Goal: Information Seeking & Learning: Learn about a topic

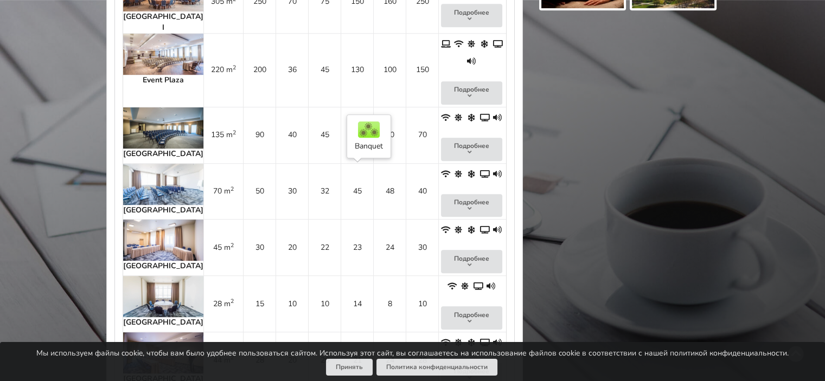
scroll to position [811, 0]
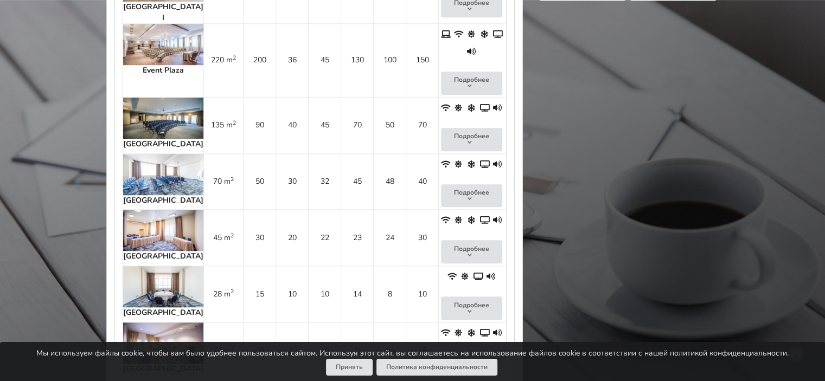
click at [163, 323] on img at bounding box center [163, 343] width 80 height 41
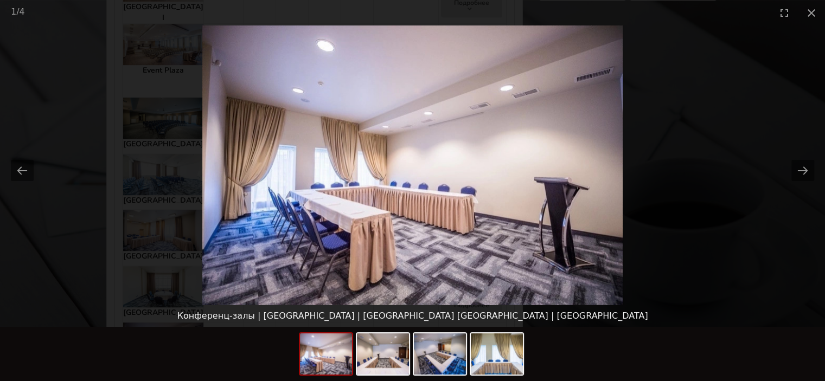
scroll to position [0, 0]
click at [170, 281] on picture at bounding box center [412, 165] width 825 height 280
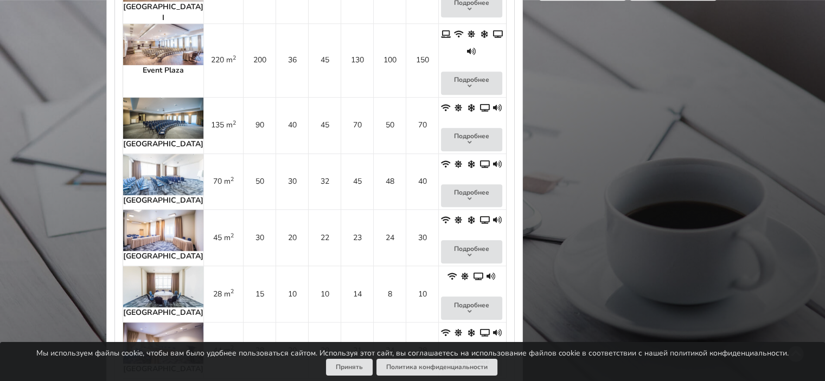
click at [159, 266] on img at bounding box center [163, 286] width 80 height 41
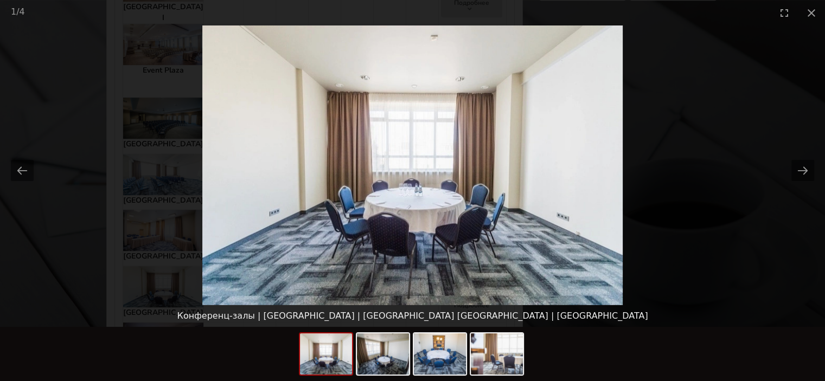
click at [159, 229] on picture at bounding box center [412, 165] width 825 height 280
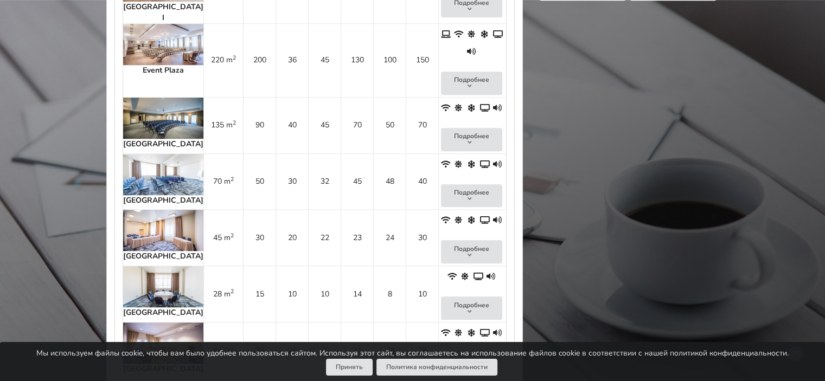
click at [161, 210] on img at bounding box center [163, 230] width 80 height 41
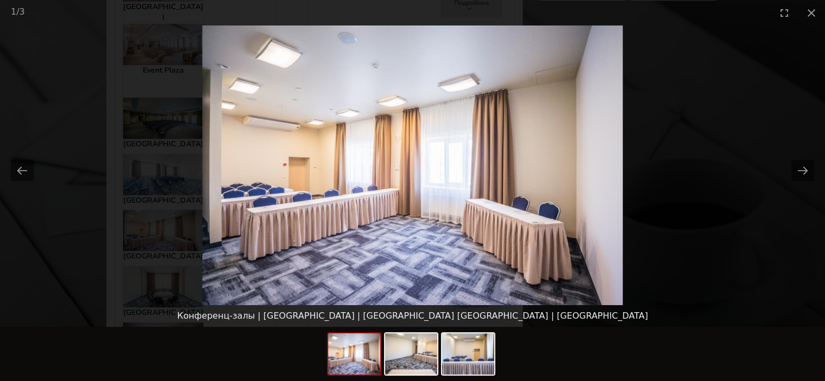
click at [161, 167] on picture at bounding box center [412, 165] width 825 height 280
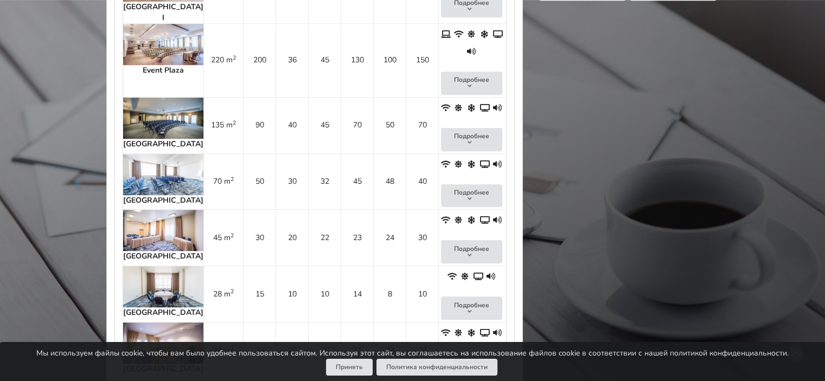
click at [159, 154] on img at bounding box center [163, 174] width 80 height 41
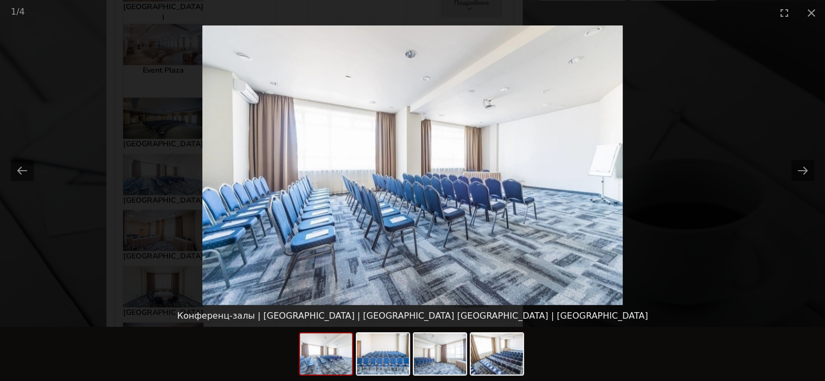
click at [159, 127] on picture at bounding box center [412, 165] width 825 height 280
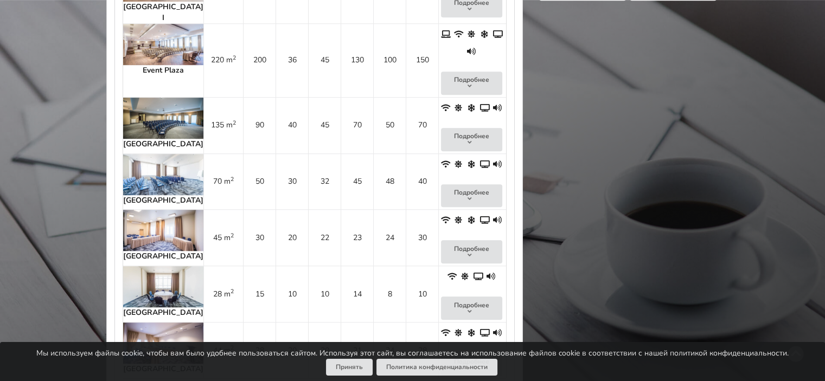
click at [156, 98] on img at bounding box center [163, 118] width 80 height 41
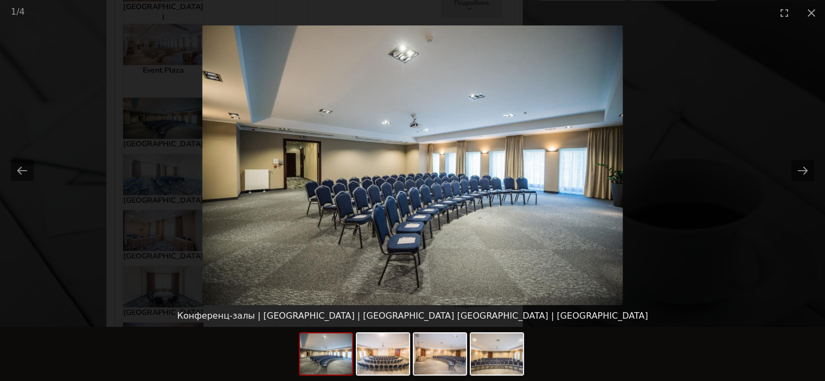
click at [156, 79] on picture at bounding box center [412, 165] width 825 height 280
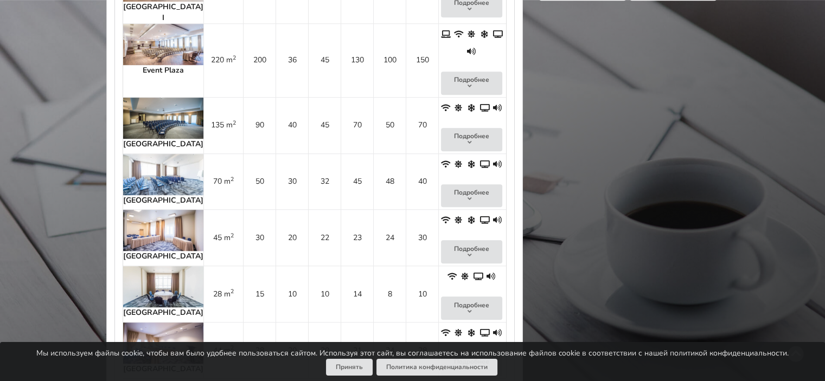
click at [153, 24] on img at bounding box center [163, 44] width 80 height 41
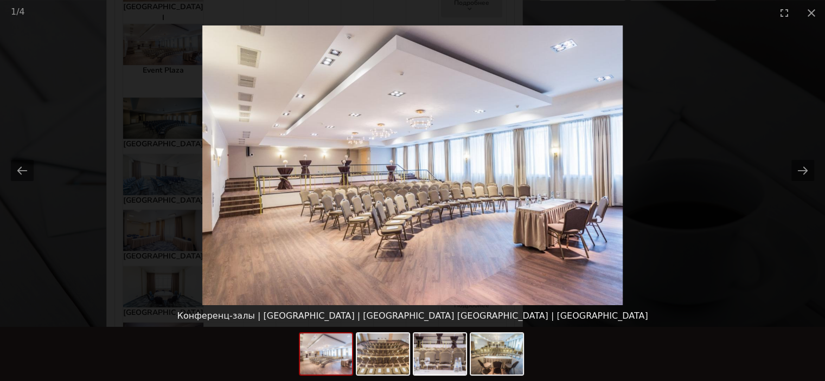
click at [153, 23] on div "1 / 4" at bounding box center [412, 12] width 825 height 25
click at [815, 12] on button "Close gallery" at bounding box center [811, 12] width 27 height 25
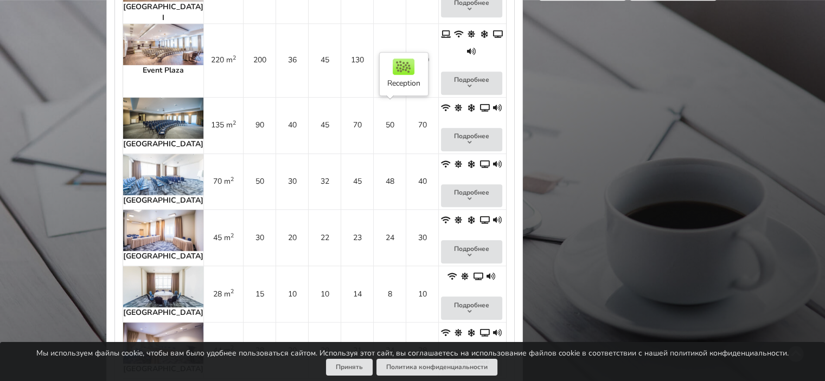
click at [406, 154] on td "40" at bounding box center [422, 182] width 33 height 56
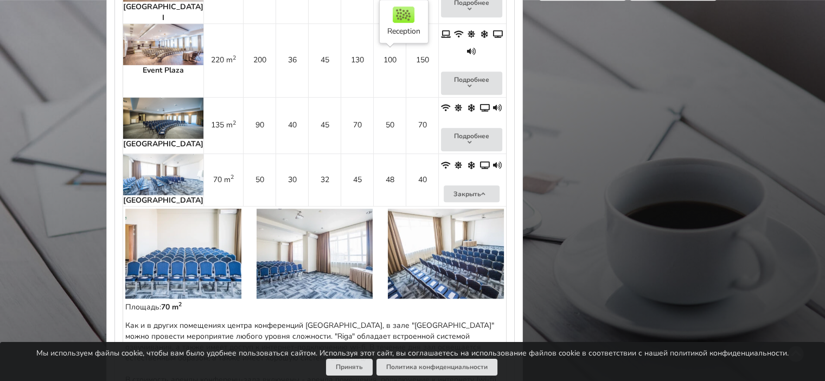
click at [406, 97] on td "70" at bounding box center [422, 125] width 33 height 56
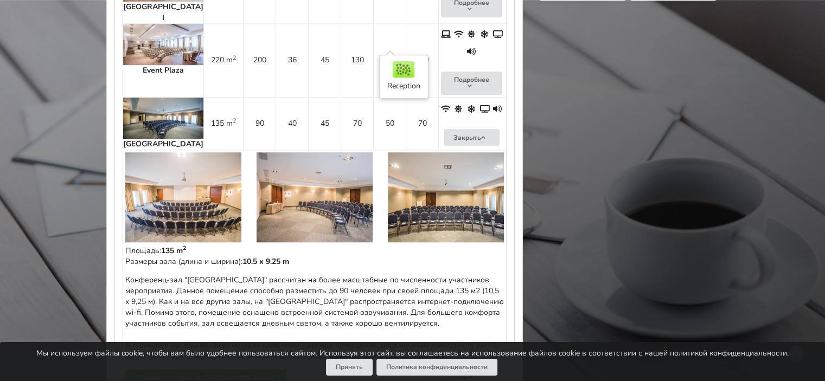
click at [406, 28] on td "150" at bounding box center [422, 60] width 33 height 74
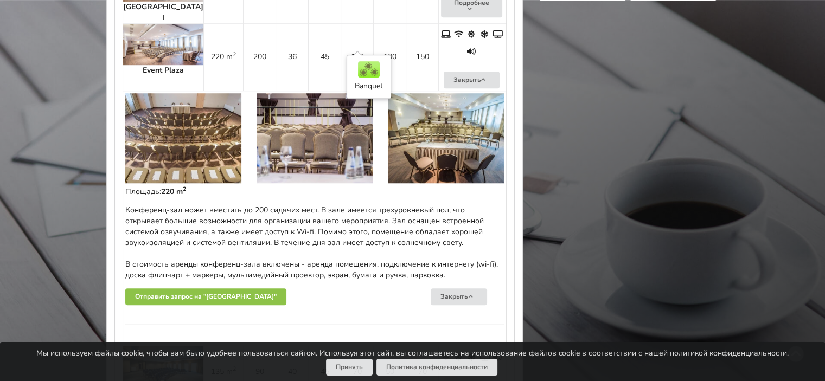
click at [373, 23] on td "100" at bounding box center [389, 56] width 33 height 67
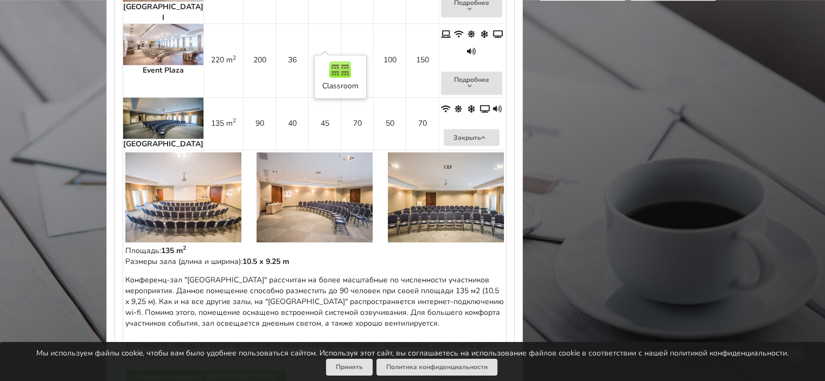
click at [341, 23] on td "130" at bounding box center [357, 60] width 33 height 74
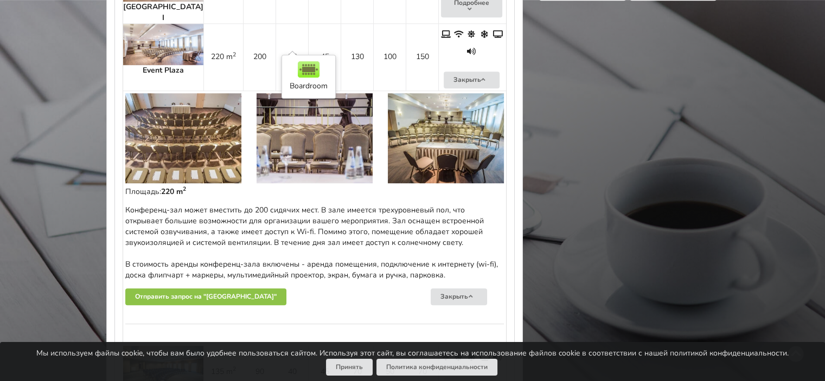
click at [308, 24] on td "45" at bounding box center [324, 56] width 33 height 67
